Goal: Transaction & Acquisition: Purchase product/service

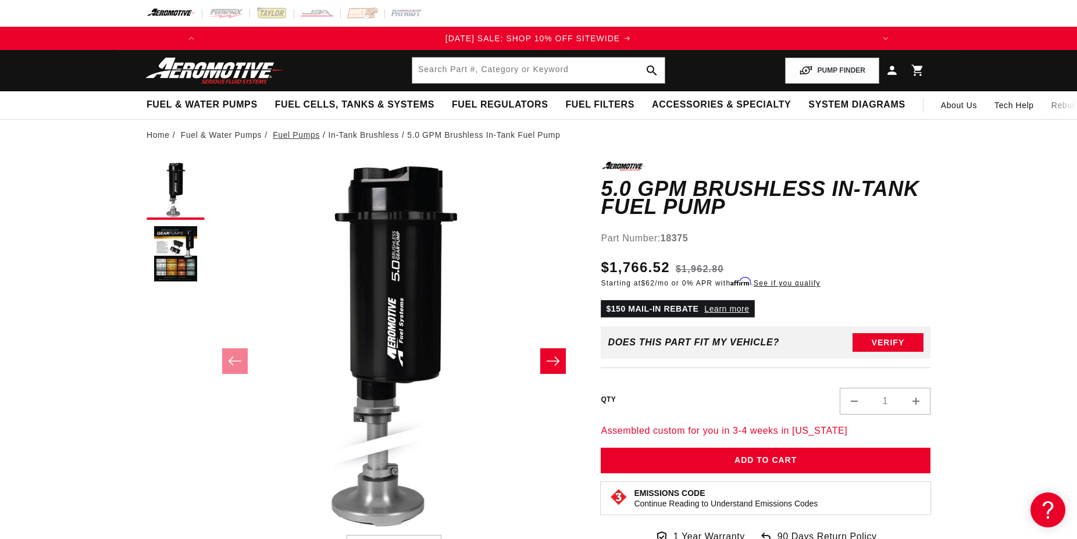
click at [294, 136] on link "Fuel Pumps" at bounding box center [296, 134] width 47 height 13
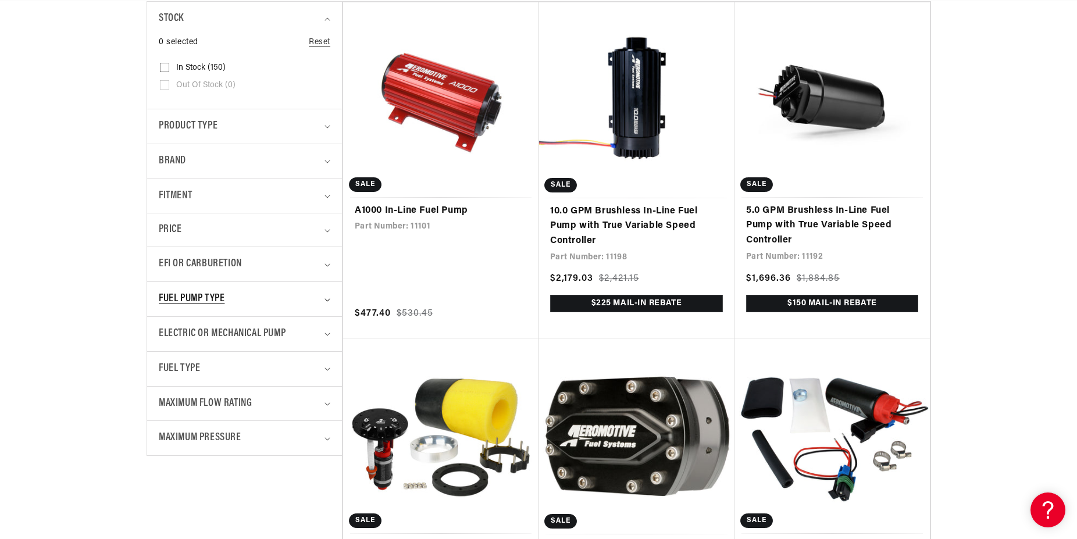
scroll to position [0, 659]
click at [242, 456] on div "Stock 0 selected Reset Stock In stock (150) In stock (150 products)" at bounding box center [245, 228] width 196 height 455
click at [262, 440] on div "Maximum Pressure" at bounding box center [240, 438] width 162 height 17
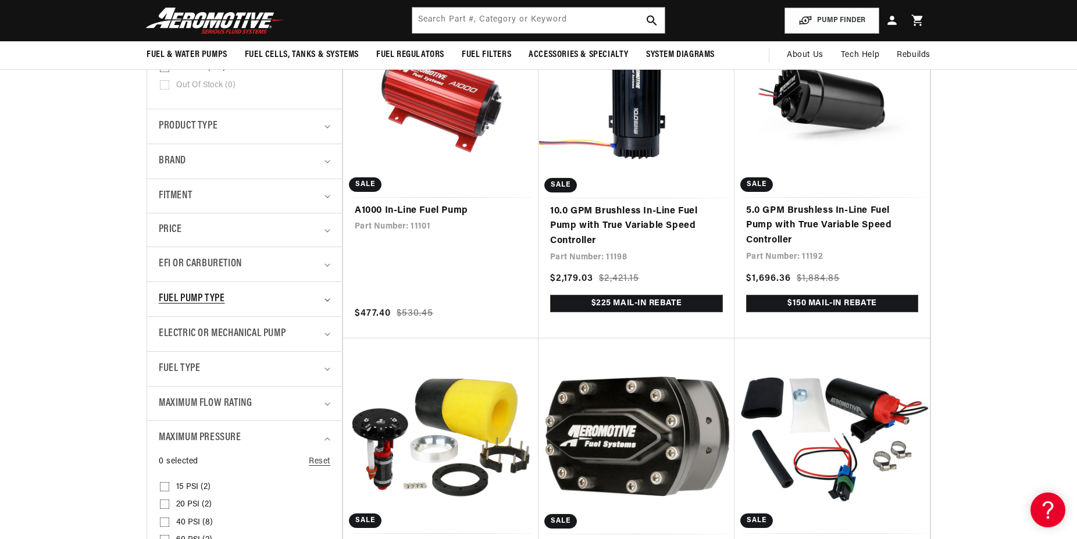
scroll to position [0, 1319]
click at [303, 298] on div "Fuel Pump Type" at bounding box center [240, 299] width 162 height 17
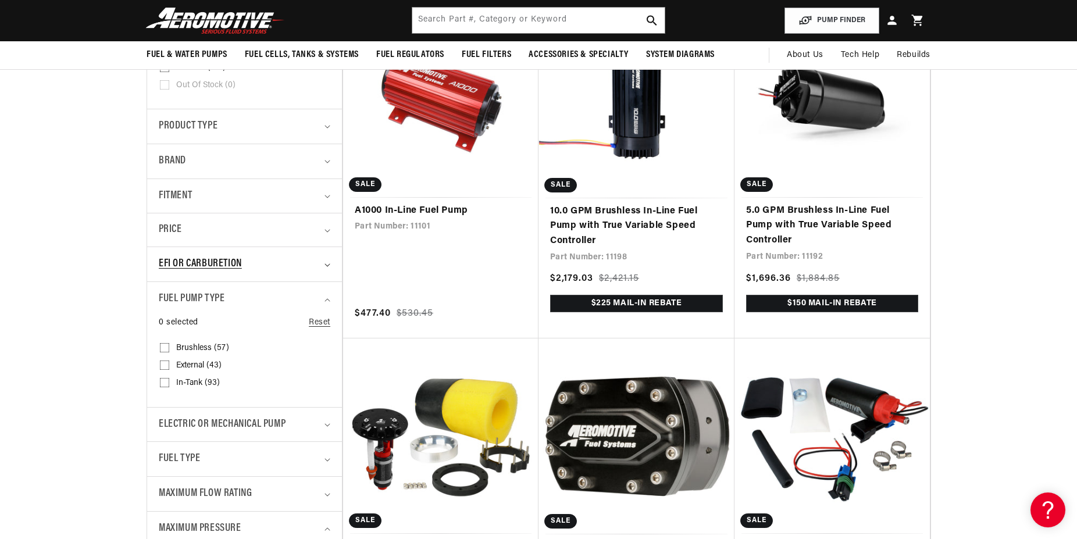
click at [305, 269] on div "EFI or Carburetion" at bounding box center [240, 264] width 162 height 17
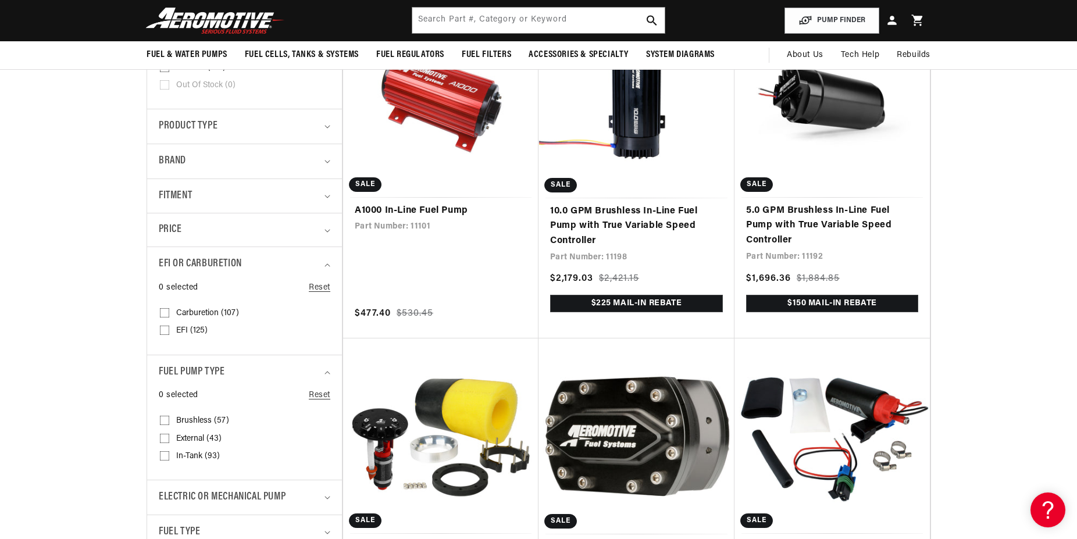
click at [153, 418] on details "Fuel Pump Type 0 selected Reset Fuel Pump Type Brushless (57) Brushless (57 pro…" at bounding box center [244, 417] width 195 height 125
click at [165, 417] on icon at bounding box center [164, 420] width 9 height 9
click at [165, 418] on input "Brushless (57) Brushless (57 products)" at bounding box center [164, 422] width 9 height 9
checkbox input "true"
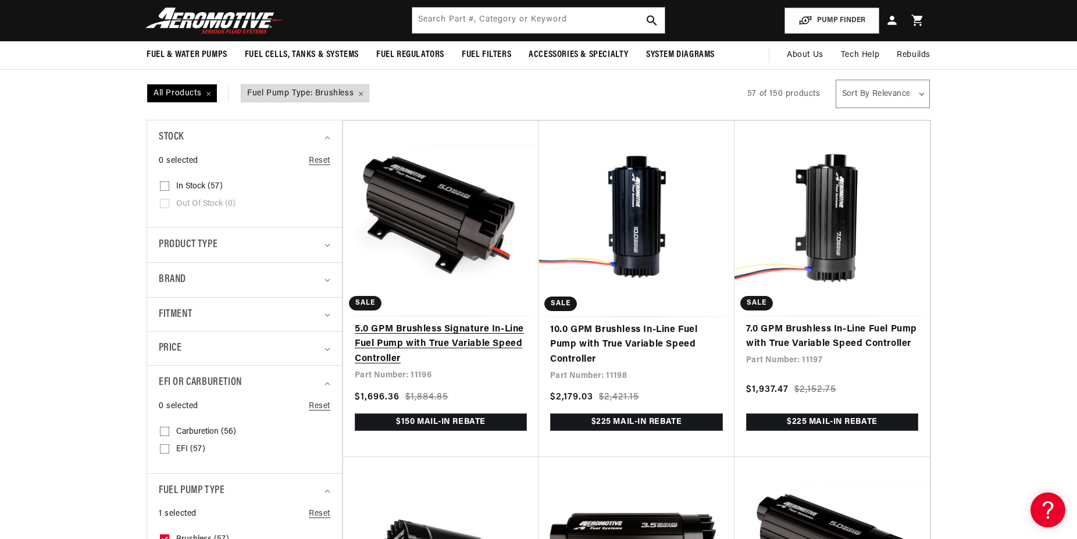
click at [476, 338] on link "5.0 GPM Brushless Signature In-Line Fuel Pump with True Variable Speed Controll…" at bounding box center [441, 344] width 172 height 45
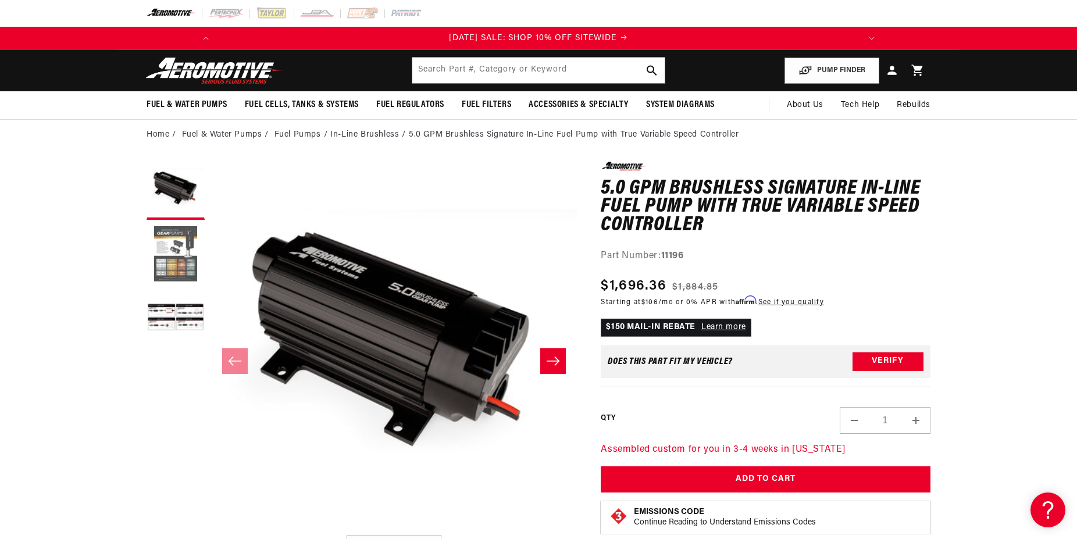
click at [191, 241] on button "Load image 2 in gallery view" at bounding box center [176, 255] width 58 height 58
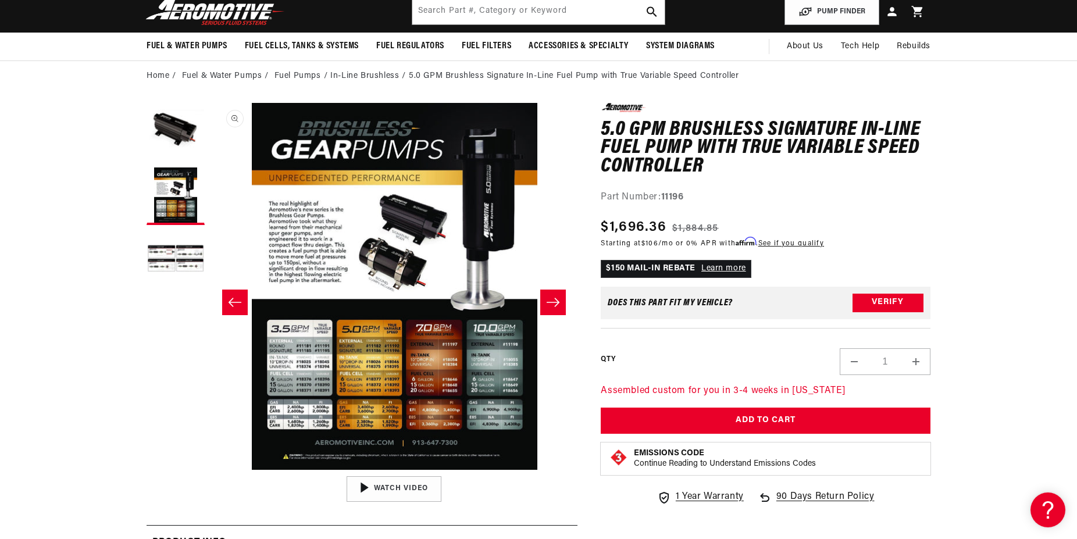
scroll to position [59, 0]
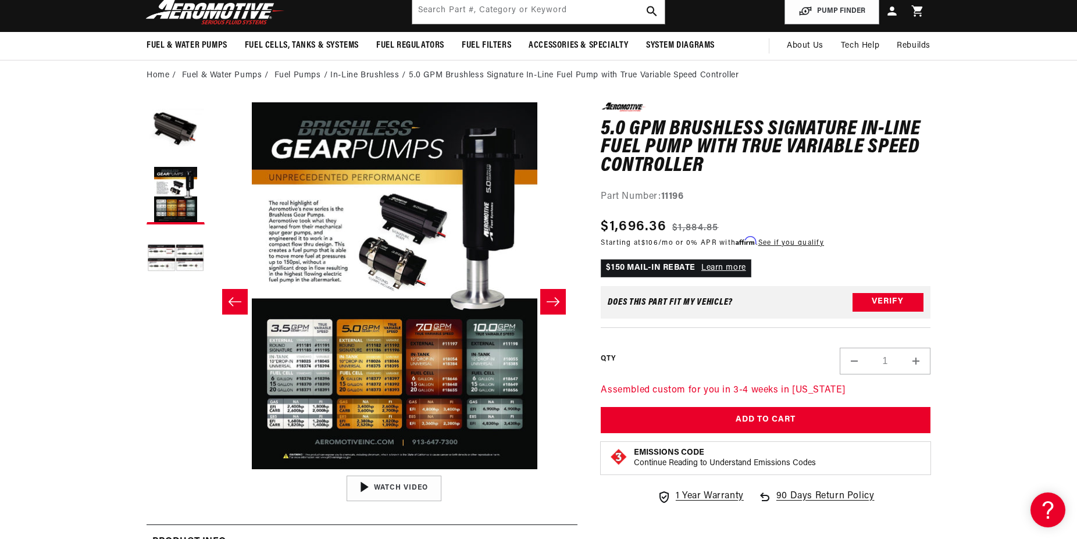
click at [563, 292] on button "Slide right" at bounding box center [553, 302] width 26 height 26
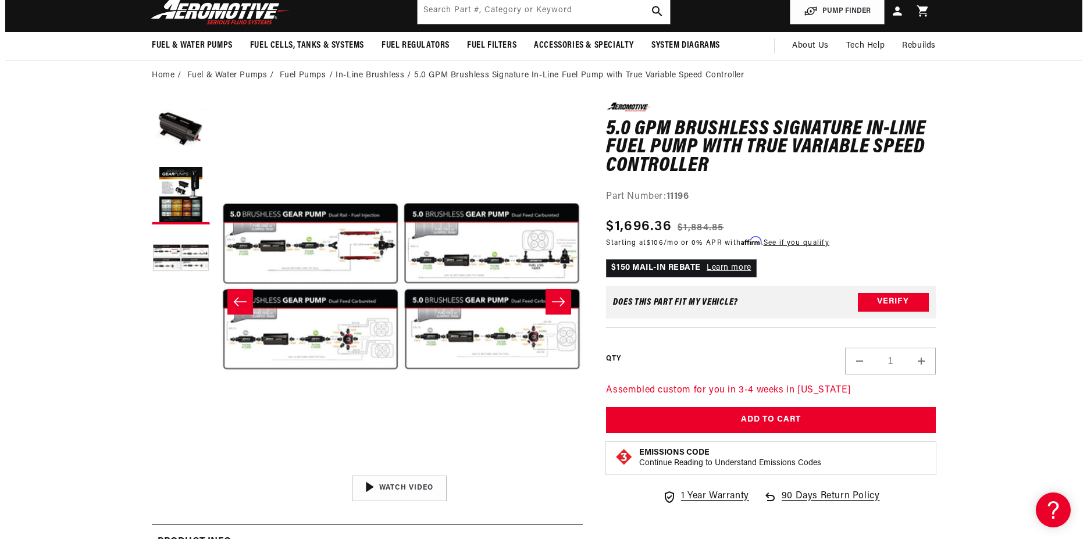
scroll to position [1, 734]
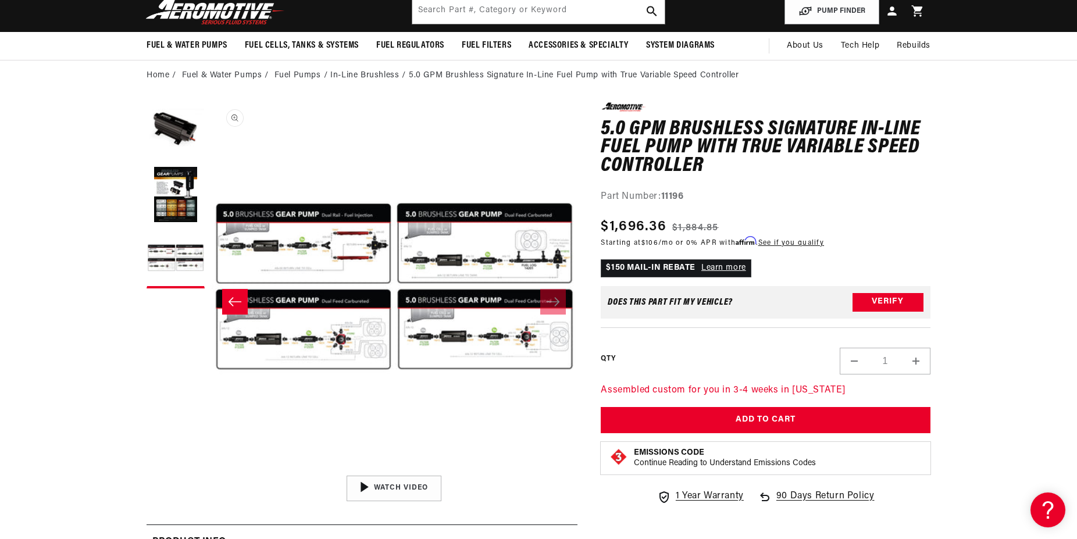
click at [210, 469] on button "Open media 3 in modal" at bounding box center [210, 469] width 0 height 0
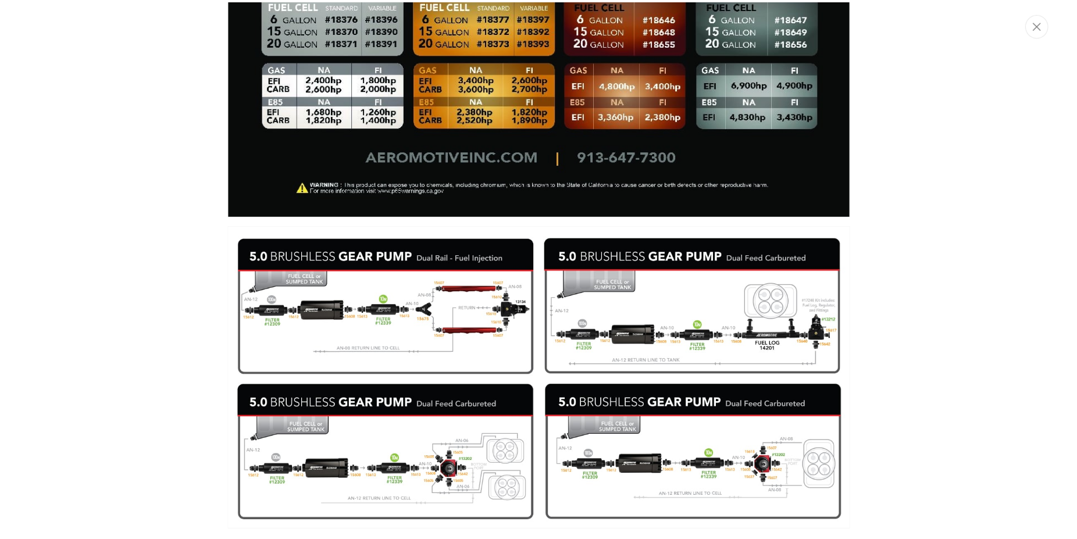
scroll to position [1076, 0]
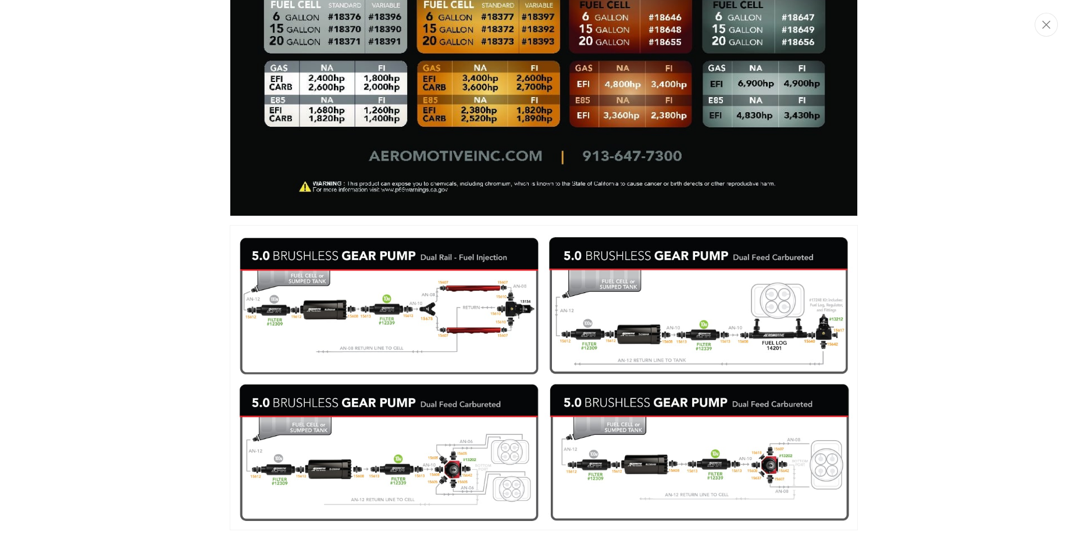
click at [458, 362] on img "Media gallery" at bounding box center [544, 377] width 628 height 305
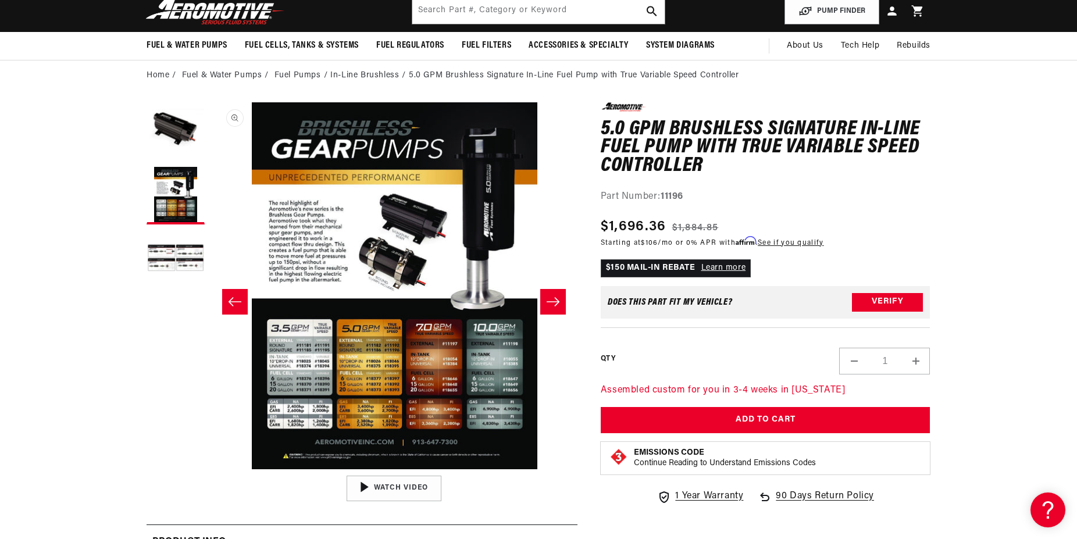
scroll to position [0, 1319]
click at [172, 262] on button "Load image 3 in gallery view" at bounding box center [176, 259] width 58 height 58
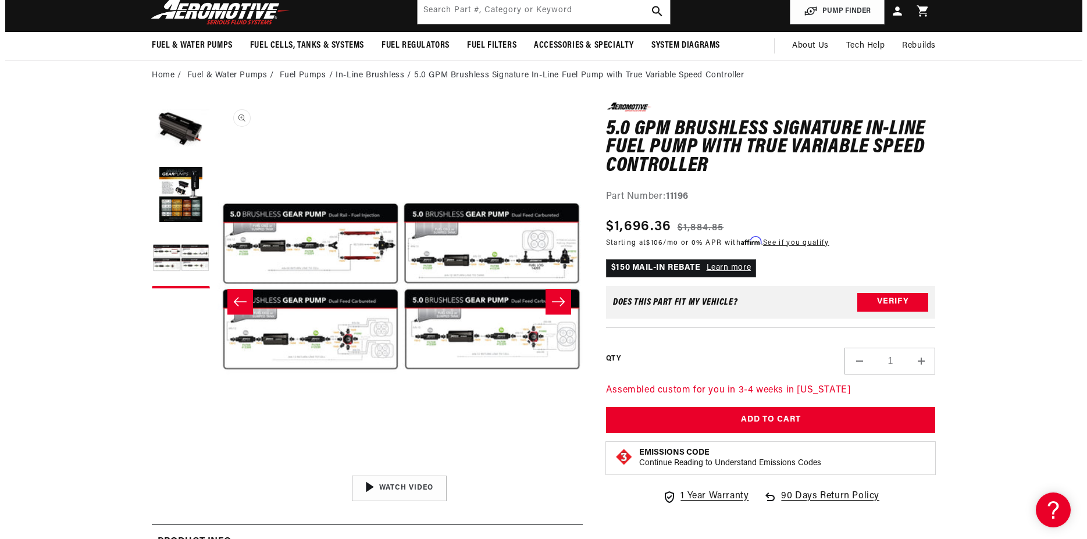
scroll to position [1, 734]
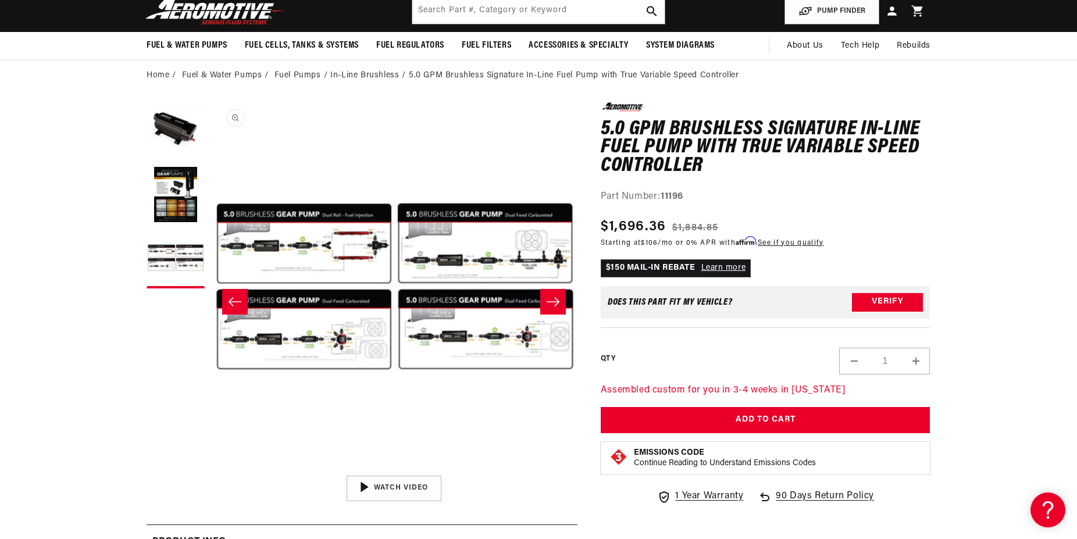
click at [211, 469] on button "Open media 3 in modal" at bounding box center [211, 469] width 0 height 0
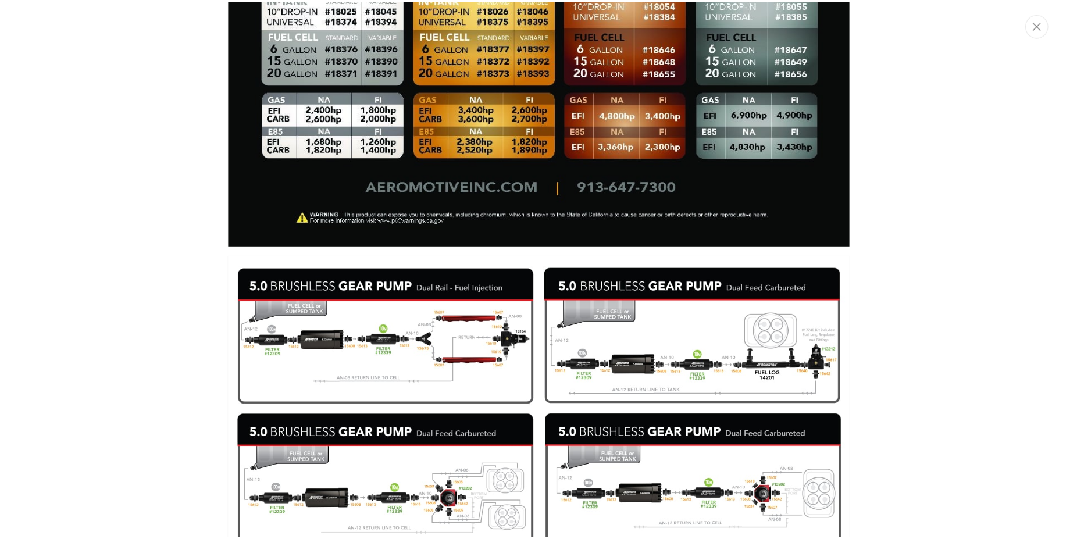
scroll to position [1076, 0]
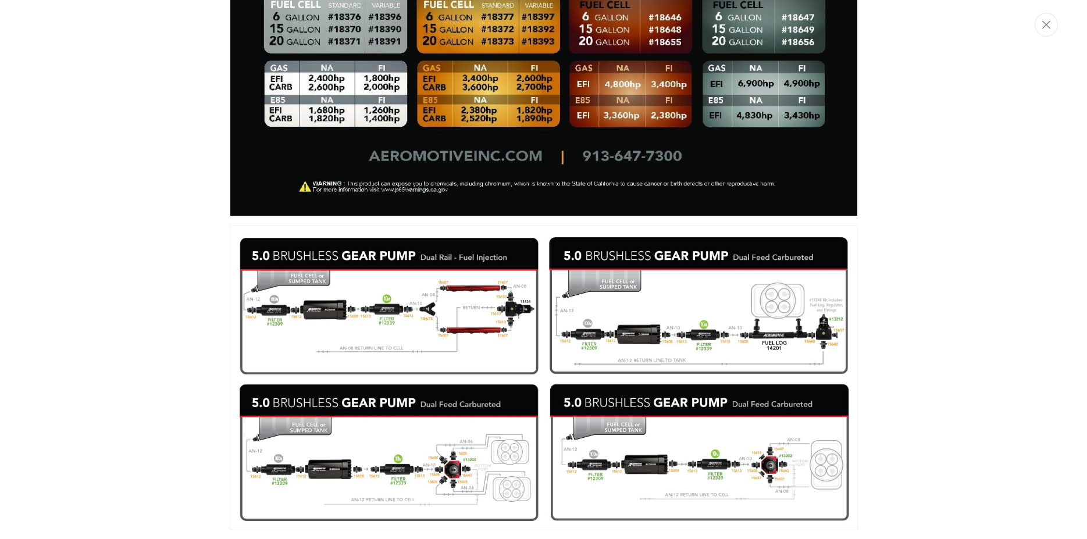
click at [451, 297] on img "Media gallery" at bounding box center [544, 377] width 628 height 305
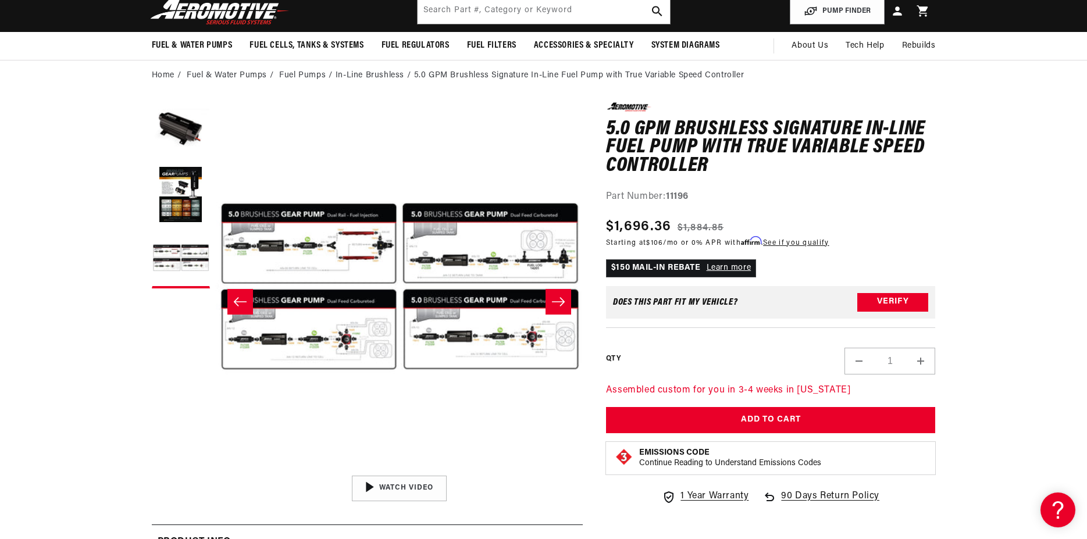
scroll to position [0, 0]
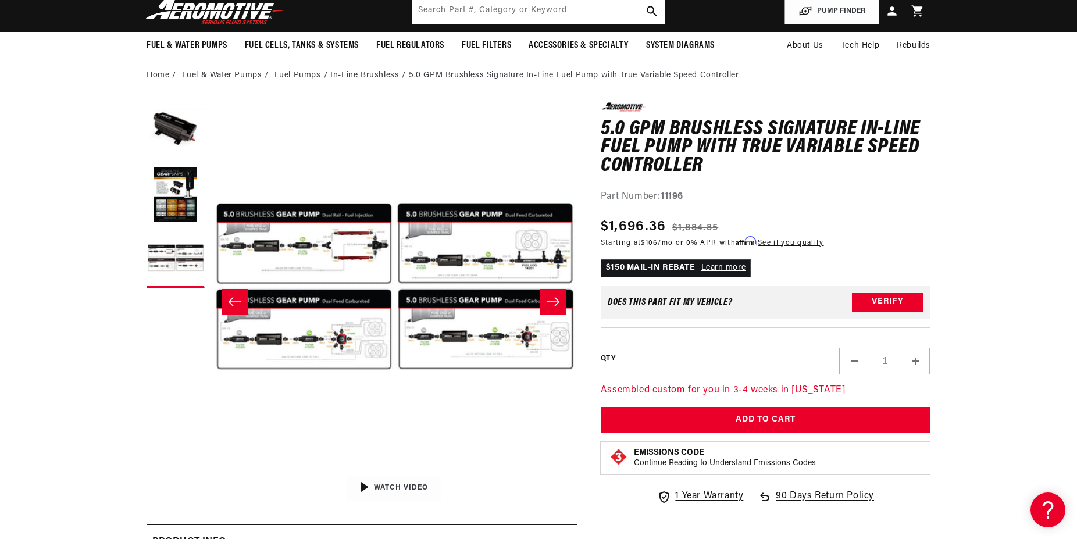
click at [211, 469] on button "Open media 3 in modal" at bounding box center [211, 469] width 0 height 0
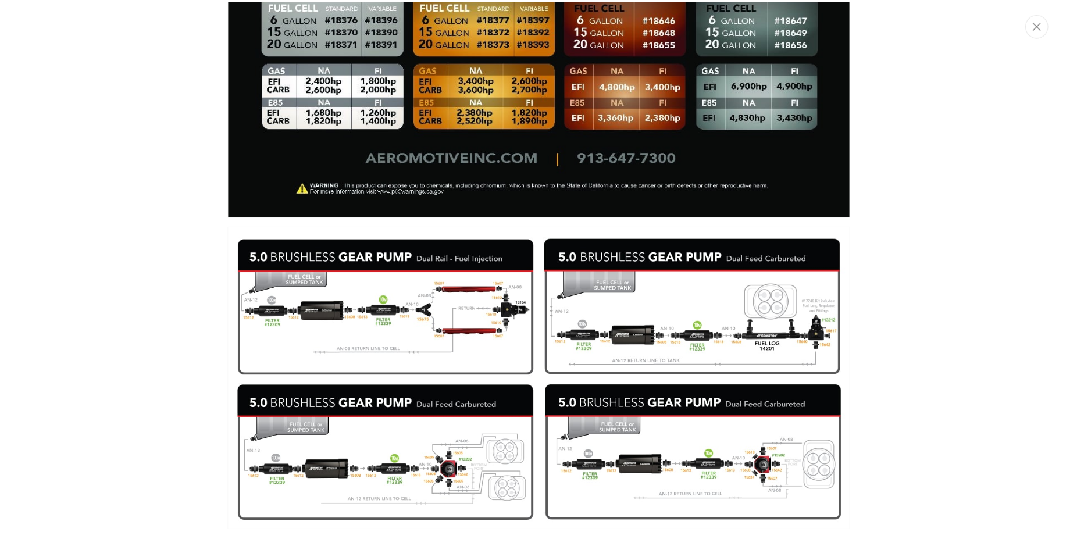
scroll to position [1076, 0]
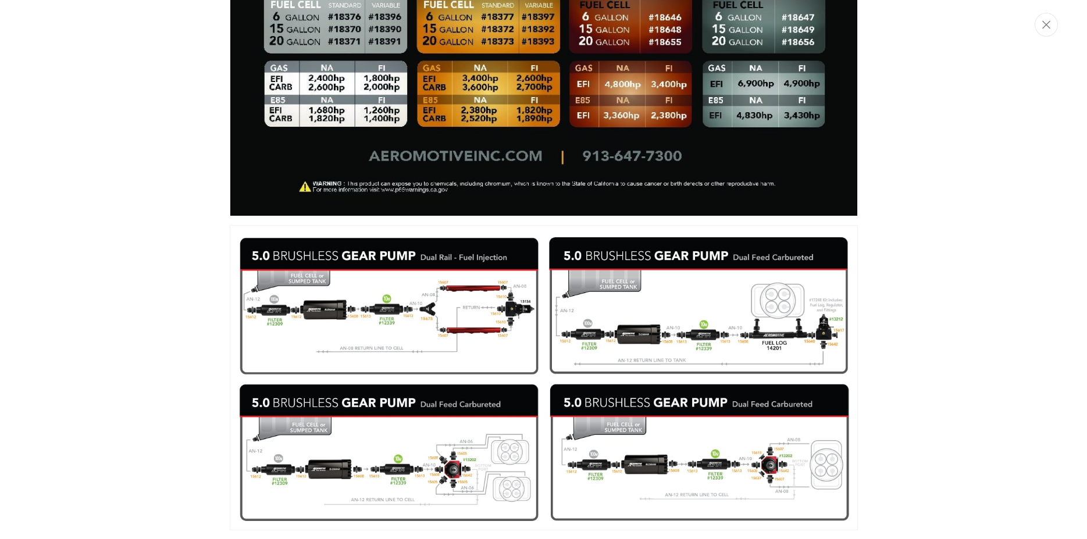
click at [966, 191] on div "Media gallery" at bounding box center [543, 269] width 1087 height 539
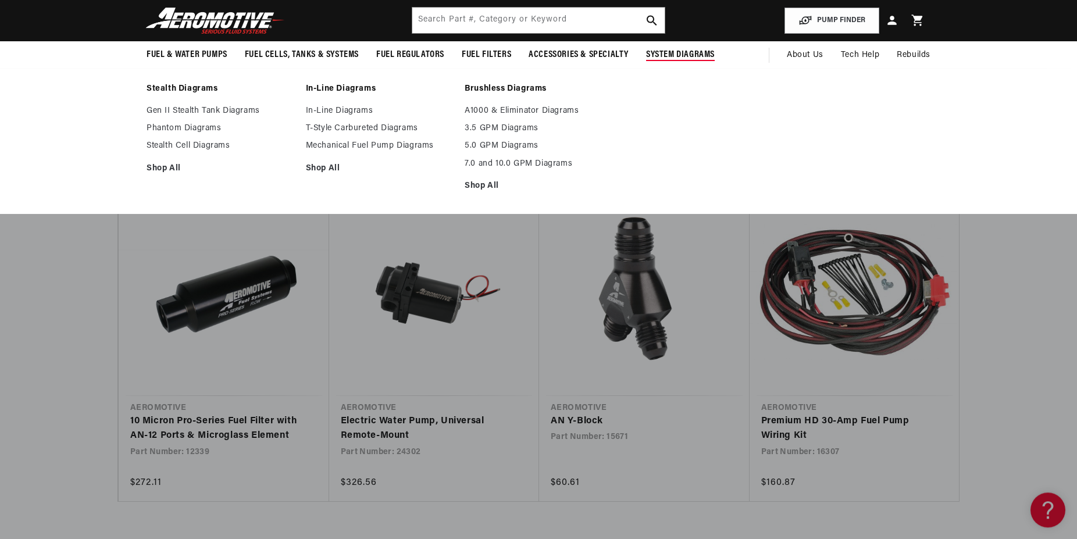
scroll to position [2194, 0]
